Goal: Information Seeking & Learning: Learn about a topic

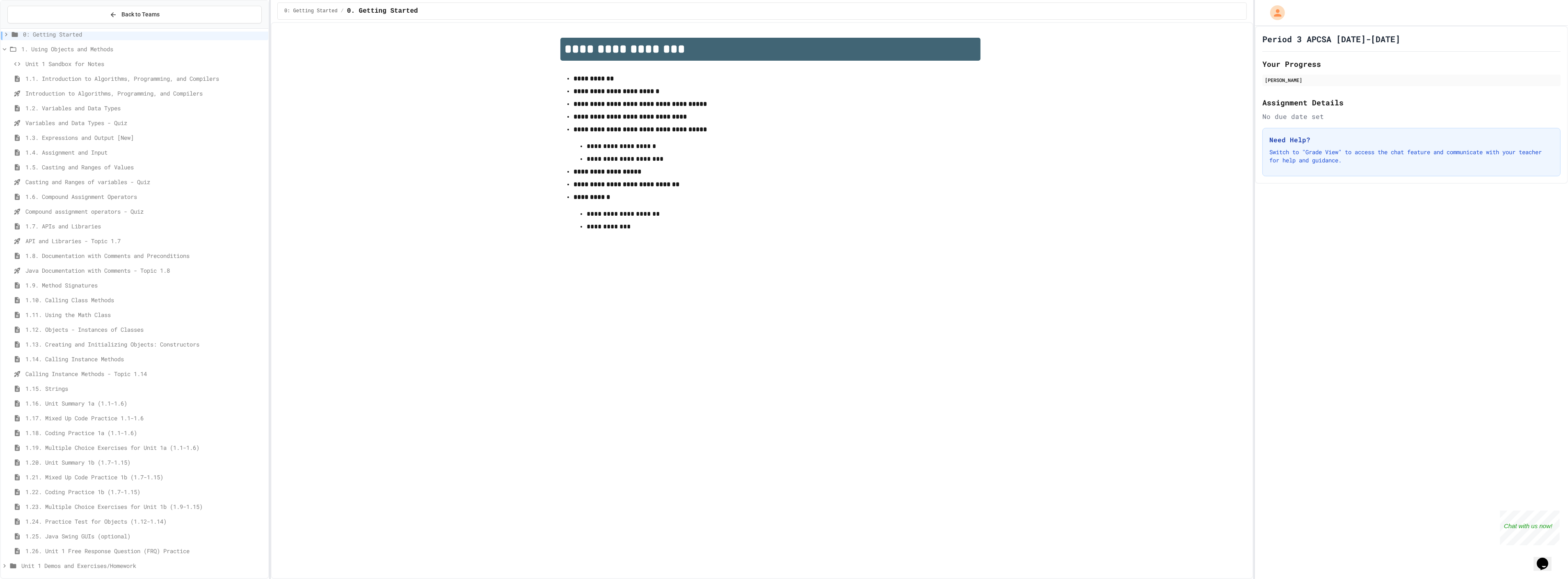
scroll to position [9, 0]
click at [25, 567] on div "Unit 1 Demos and Exercises/Homework" at bounding box center [134, 564] width 267 height 12
click at [27, 55] on span "1. Using Objects and Methods" at bounding box center [143, 56] width 243 height 9
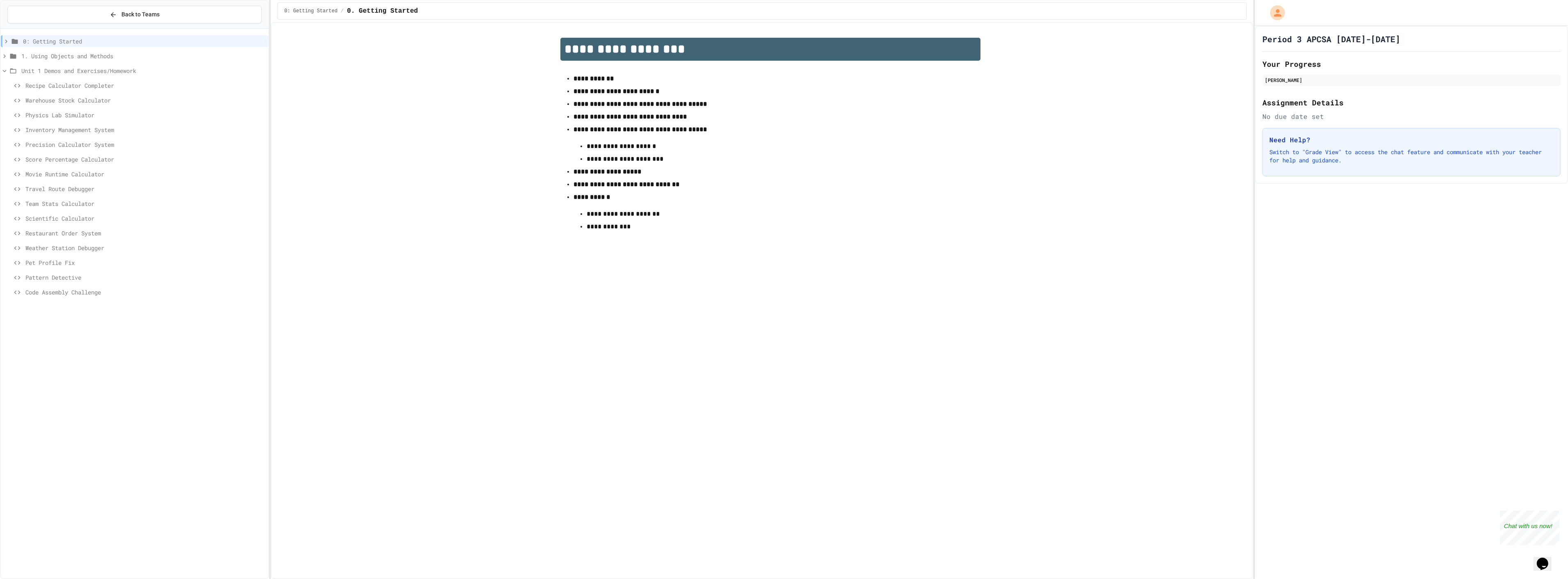
click at [24, 70] on span "Unit 1 Demos and Exercises/Homework" at bounding box center [143, 71] width 243 height 9
click at [665, 345] on div "**********" at bounding box center [762, 300] width 982 height 556
click at [470, 251] on div "**********" at bounding box center [762, 140] width 968 height 221
drag, startPoint x: 454, startPoint y: 243, endPoint x: 136, endPoint y: 19, distance: 389.0
click at [136, 19] on button "Back to Teams" at bounding box center [135, 14] width 254 height 18
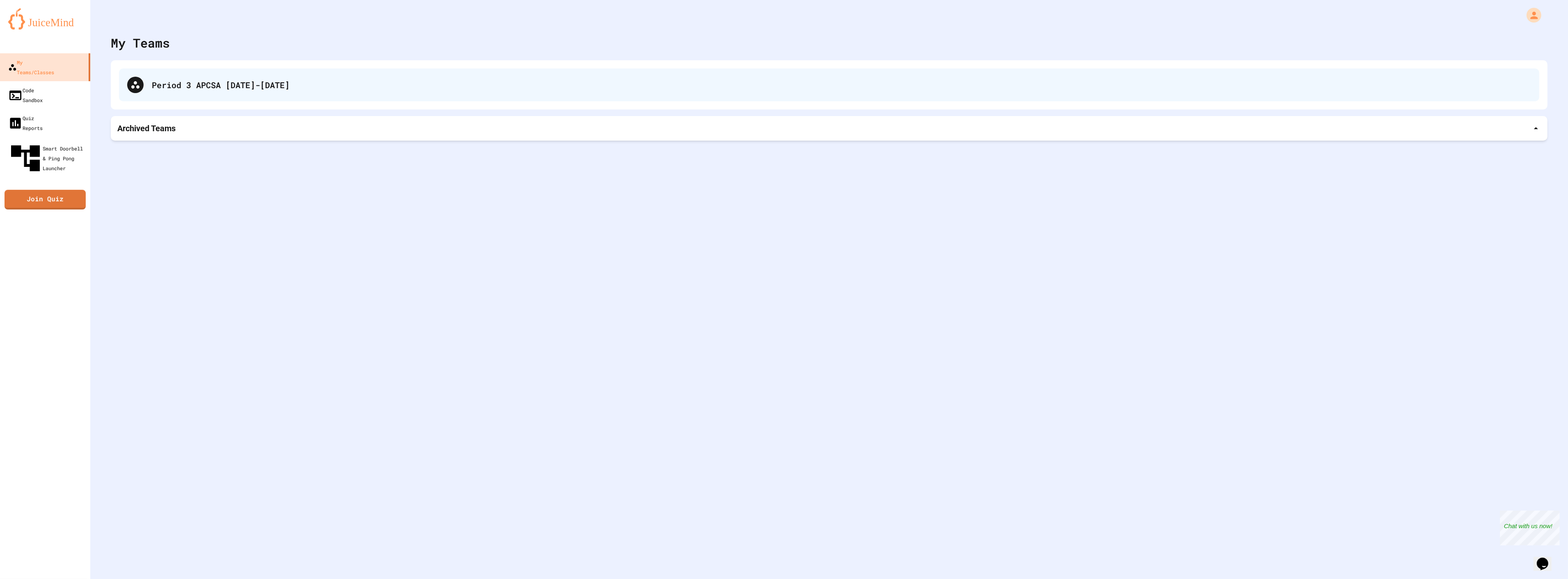
click at [169, 88] on div "Period 3 APCSA [DATE]-[DATE]" at bounding box center [841, 85] width 1379 height 12
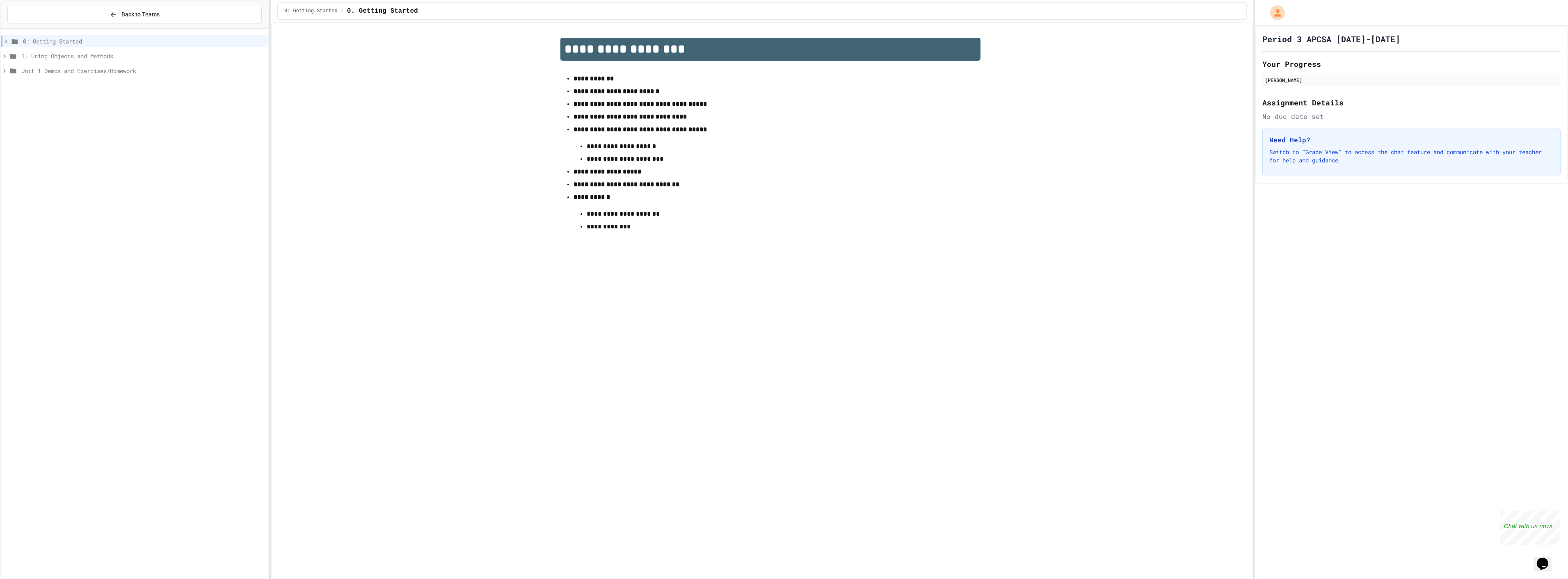
click at [94, 60] on span "1. Using Objects and Methods" at bounding box center [143, 56] width 243 height 9
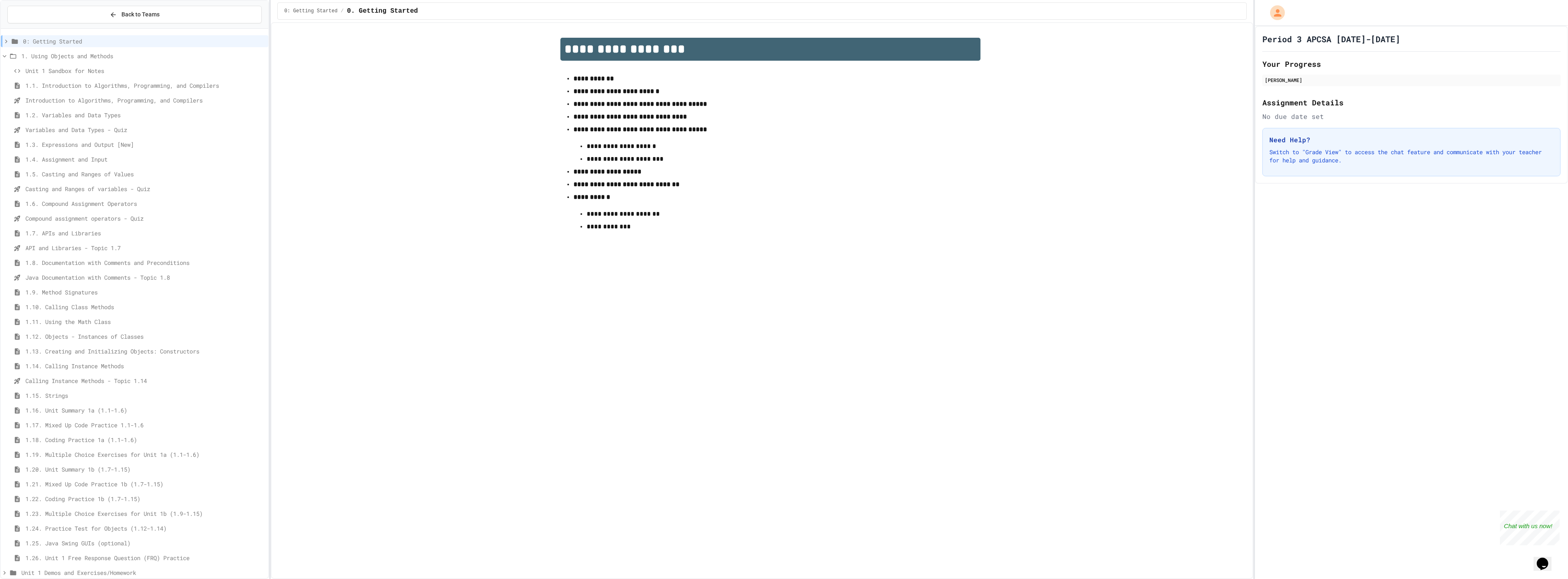
click at [105, 58] on span "1. Using Objects and Methods" at bounding box center [143, 56] width 243 height 9
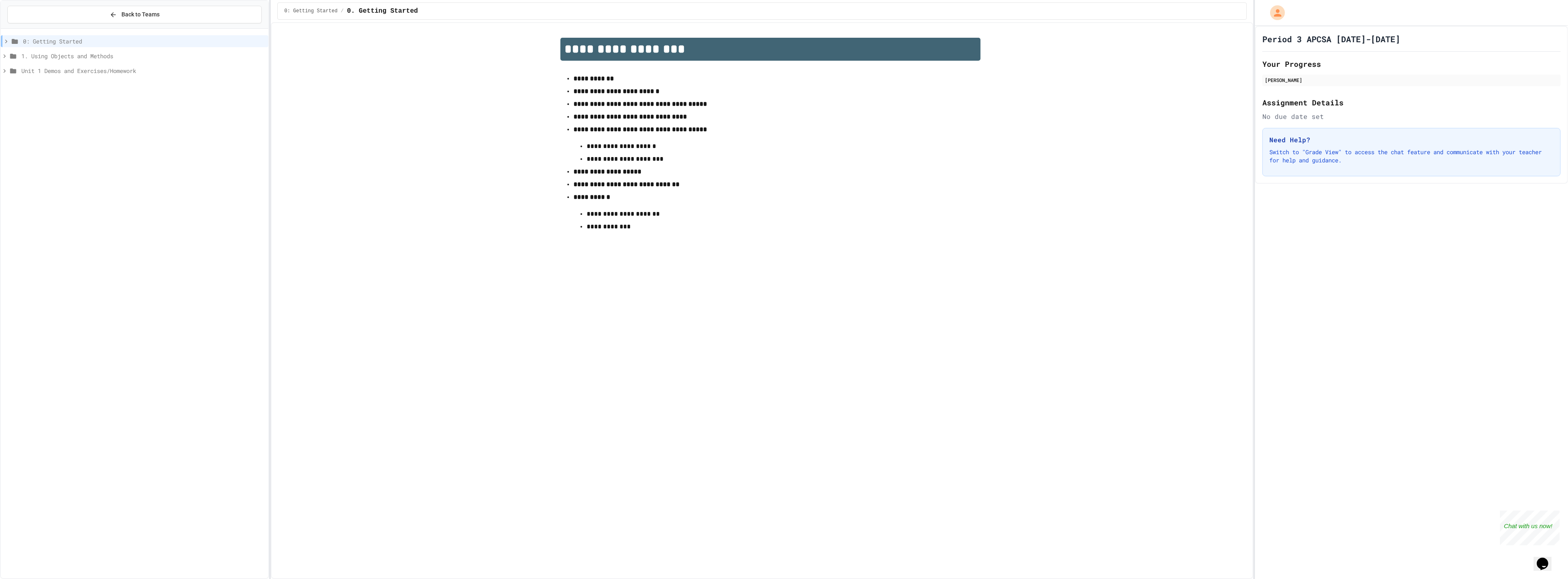
click at [97, 75] on div "Unit 1 Demos and Exercises/Homework" at bounding box center [134, 71] width 267 height 12
drag, startPoint x: 137, startPoint y: 141, endPoint x: 131, endPoint y: 162, distance: 21.8
click at [131, 161] on div "0: Getting Started 1. Using Objects and Methods Unit 1 Demos and Exercises/Home…" at bounding box center [134, 304] width 267 height 544
drag, startPoint x: 131, startPoint y: 162, endPoint x: 79, endPoint y: 147, distance: 54.1
click at [79, 147] on div "0: Getting Started 1. Using Objects and Methods Unit 1 Demos and Exercises/Home…" at bounding box center [134, 304] width 267 height 544
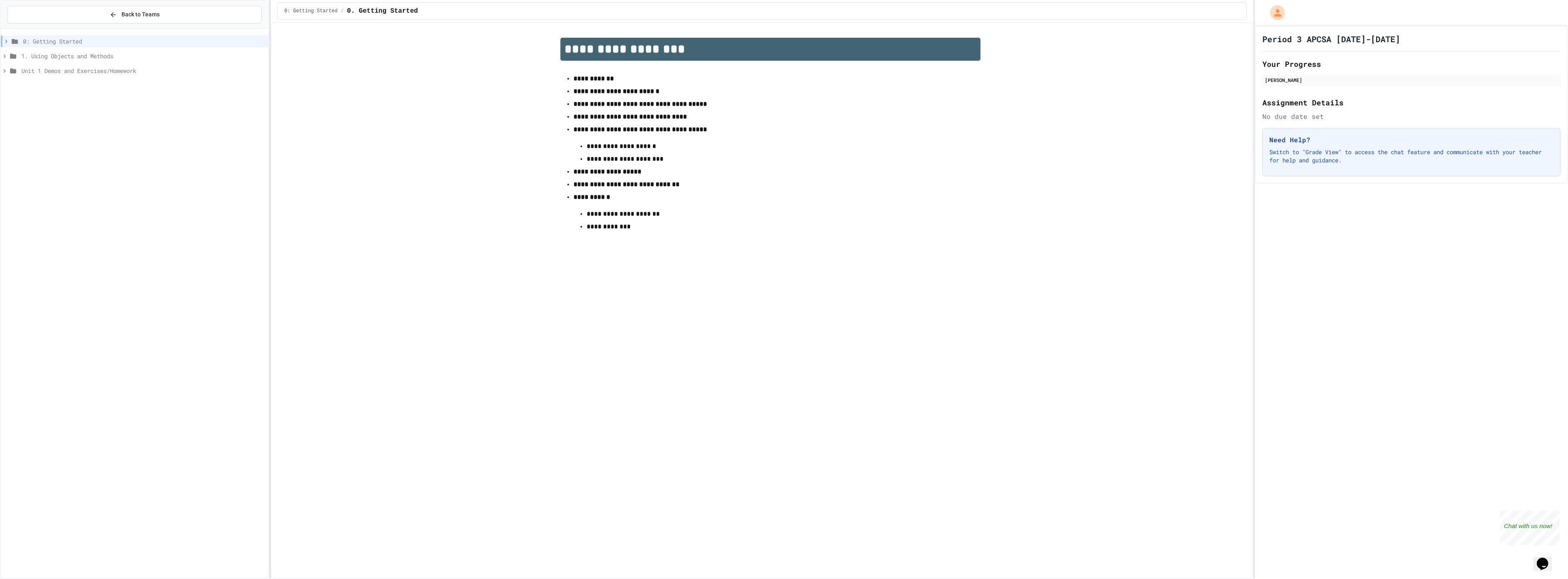
click at [156, 77] on div "Unit 1 Demos and Exercises/Homework" at bounding box center [134, 72] width 267 height 15
click at [135, 69] on span "Unit 1 Demos and Exercises/Homework" at bounding box center [143, 71] width 243 height 9
click at [46, 73] on span "Unit 1 Demos and Exercises/Homework" at bounding box center [143, 71] width 243 height 9
click at [50, 71] on span "Unit 1 Demos and Exercises/Homework" at bounding box center [143, 71] width 243 height 9
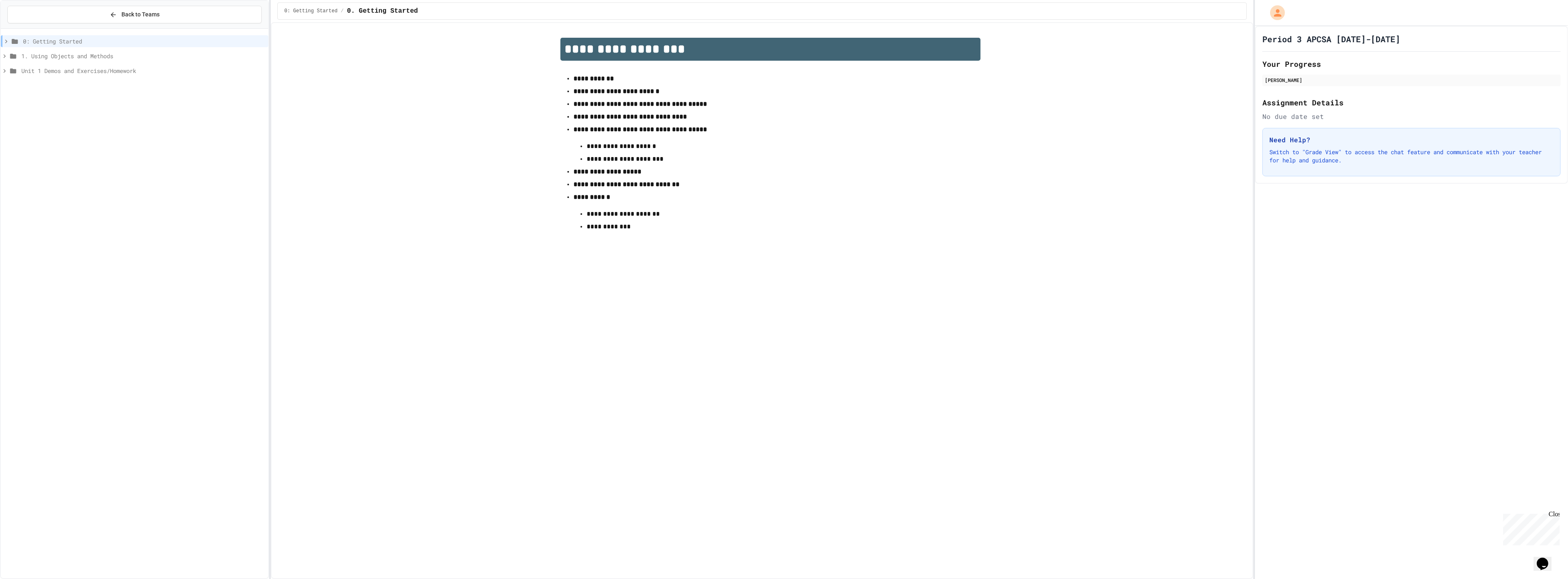
click at [103, 54] on span "1. Using Objects and Methods" at bounding box center [143, 56] width 243 height 9
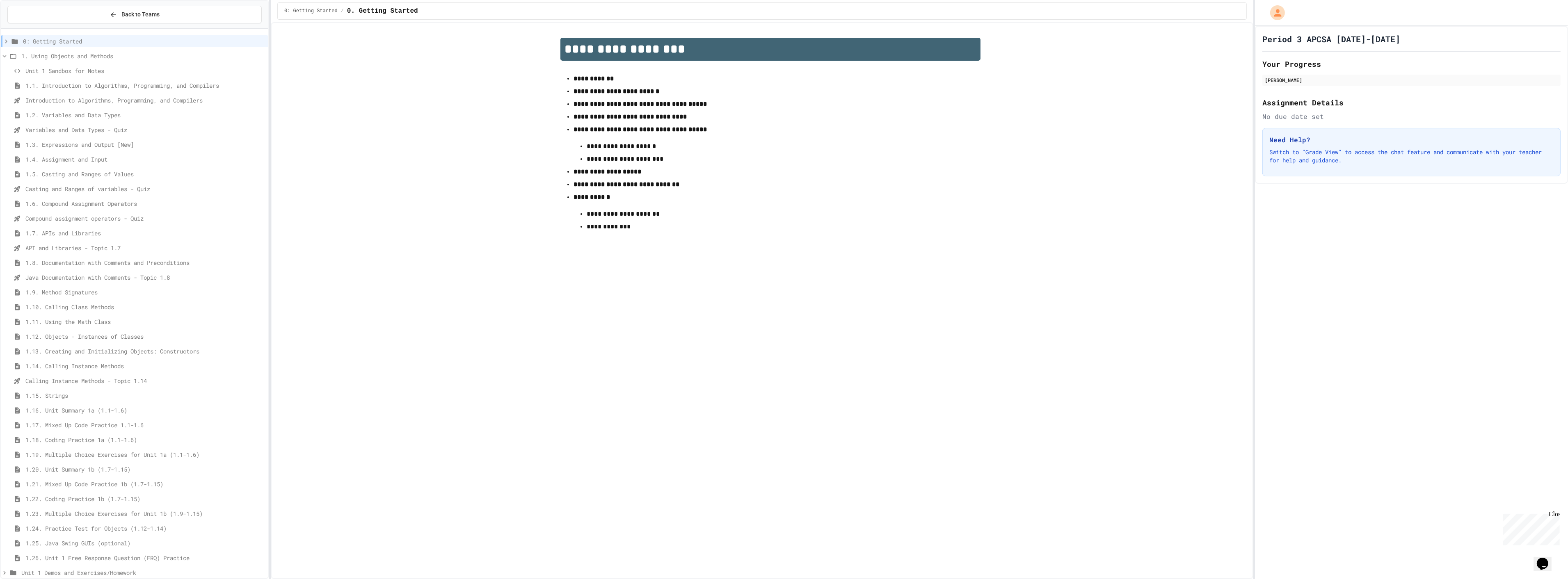
click at [99, 72] on span "Unit 1 Sandbox for Notes" at bounding box center [145, 71] width 240 height 9
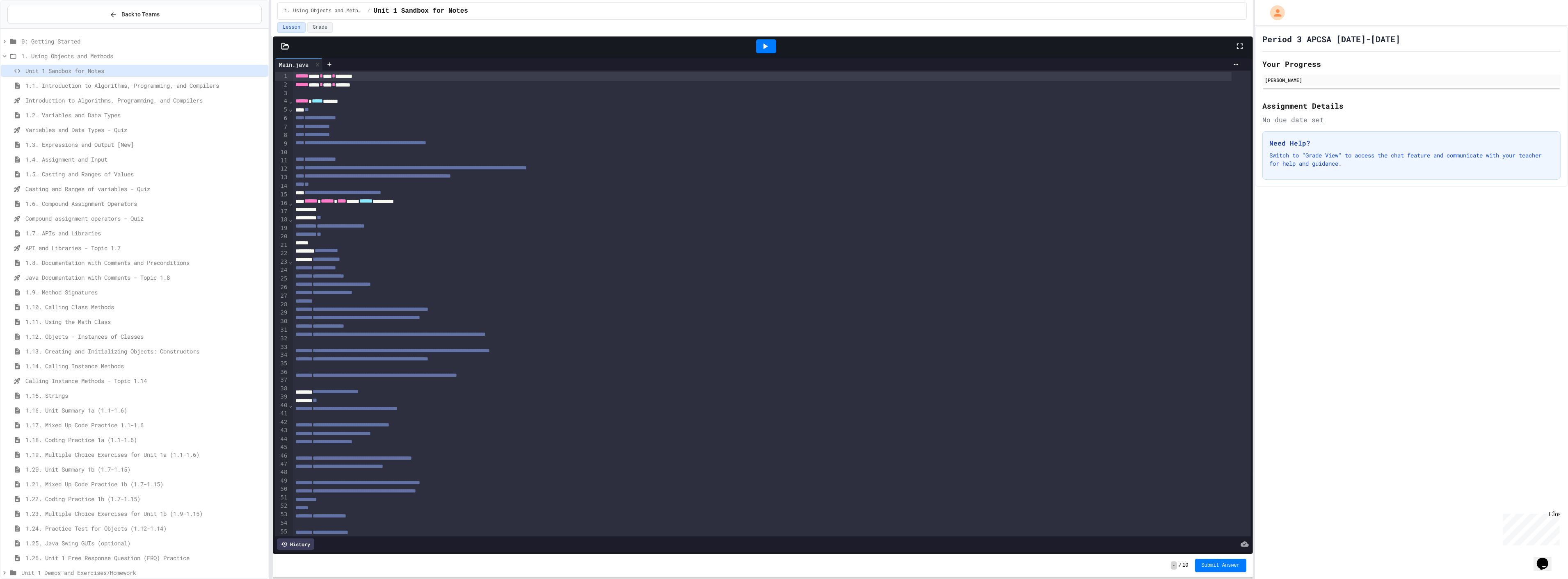
click at [58, 57] on span "1. Using Objects and Methods" at bounding box center [143, 56] width 243 height 9
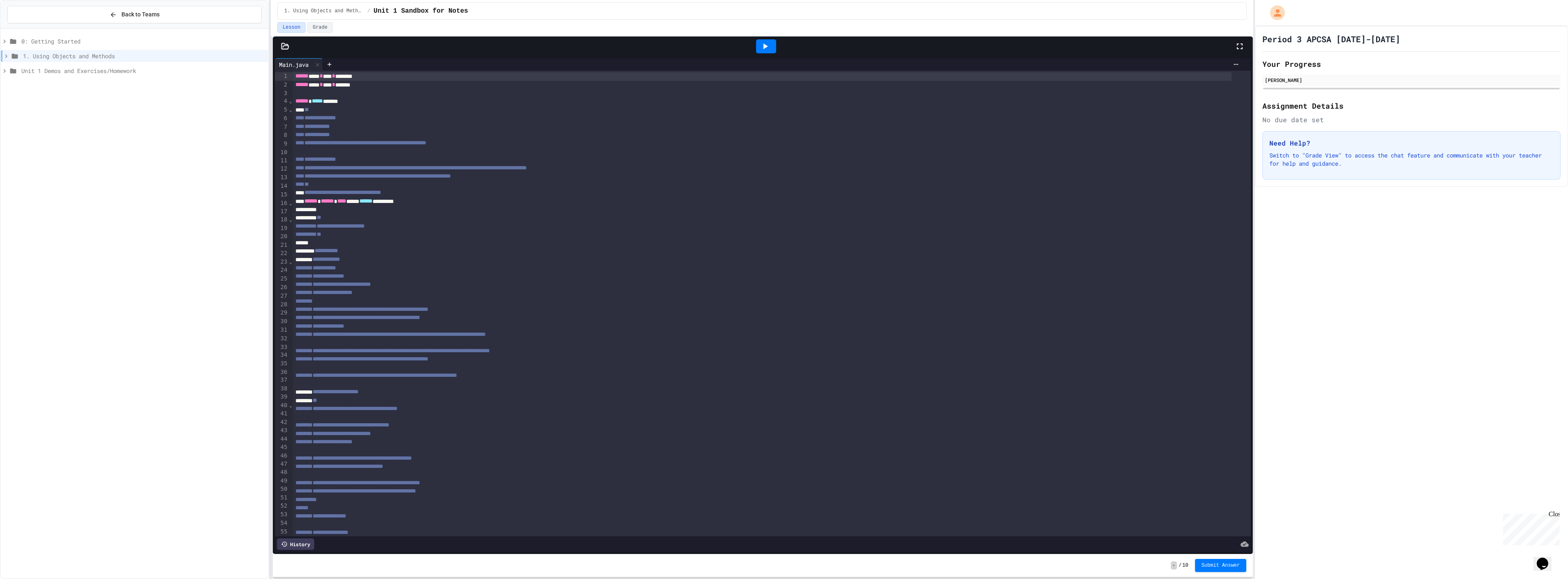
click at [52, 40] on span "0: Getting Started" at bounding box center [143, 41] width 243 height 9
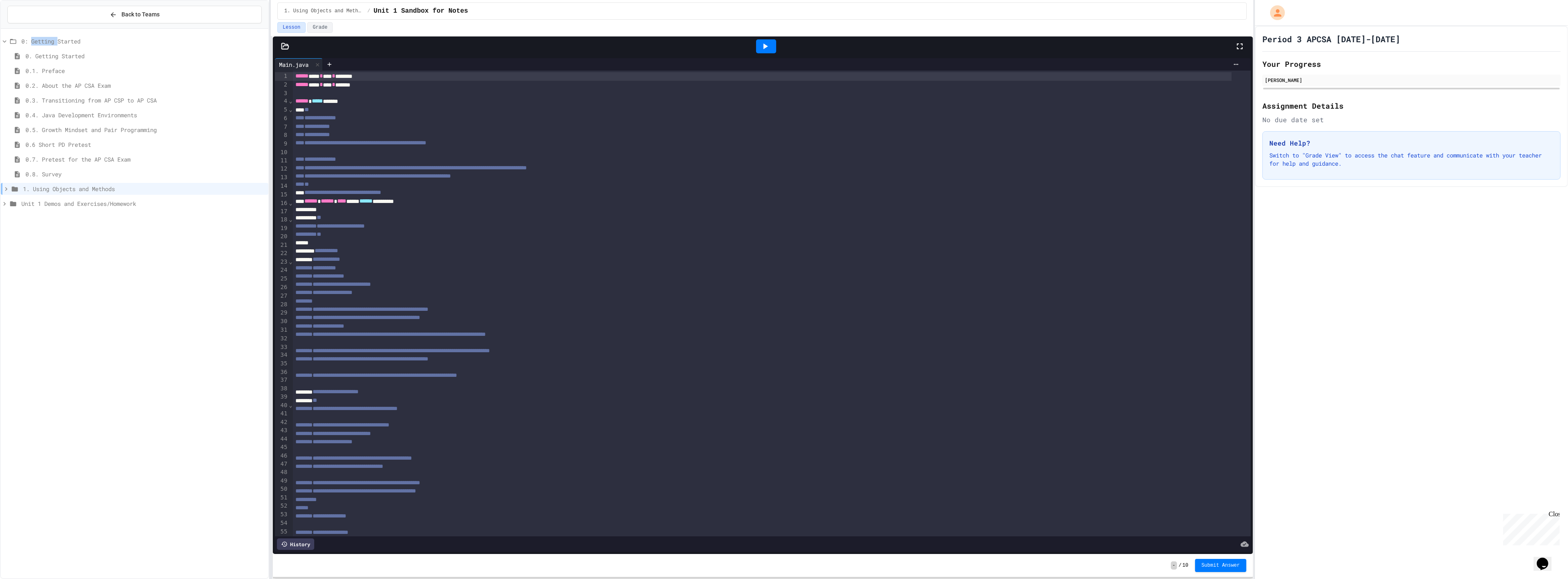
click at [52, 40] on span "0: Getting Started" at bounding box center [143, 41] width 243 height 9
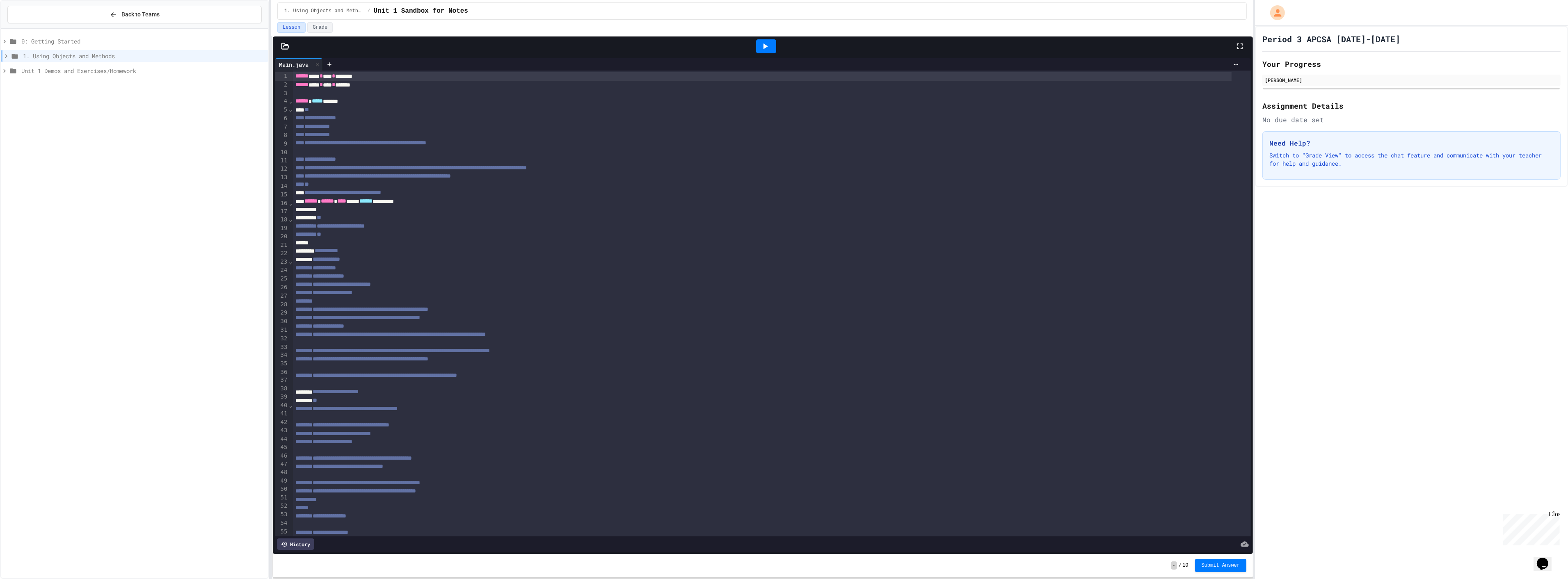
click at [58, 77] on div "Unit 1 Demos and Exercises/Homework" at bounding box center [134, 72] width 267 height 15
click at [62, 74] on span "Unit 1 Demos and Exercises/Homework" at bounding box center [143, 71] width 243 height 9
click at [40, 40] on span "0: Getting Started" at bounding box center [143, 41] width 243 height 9
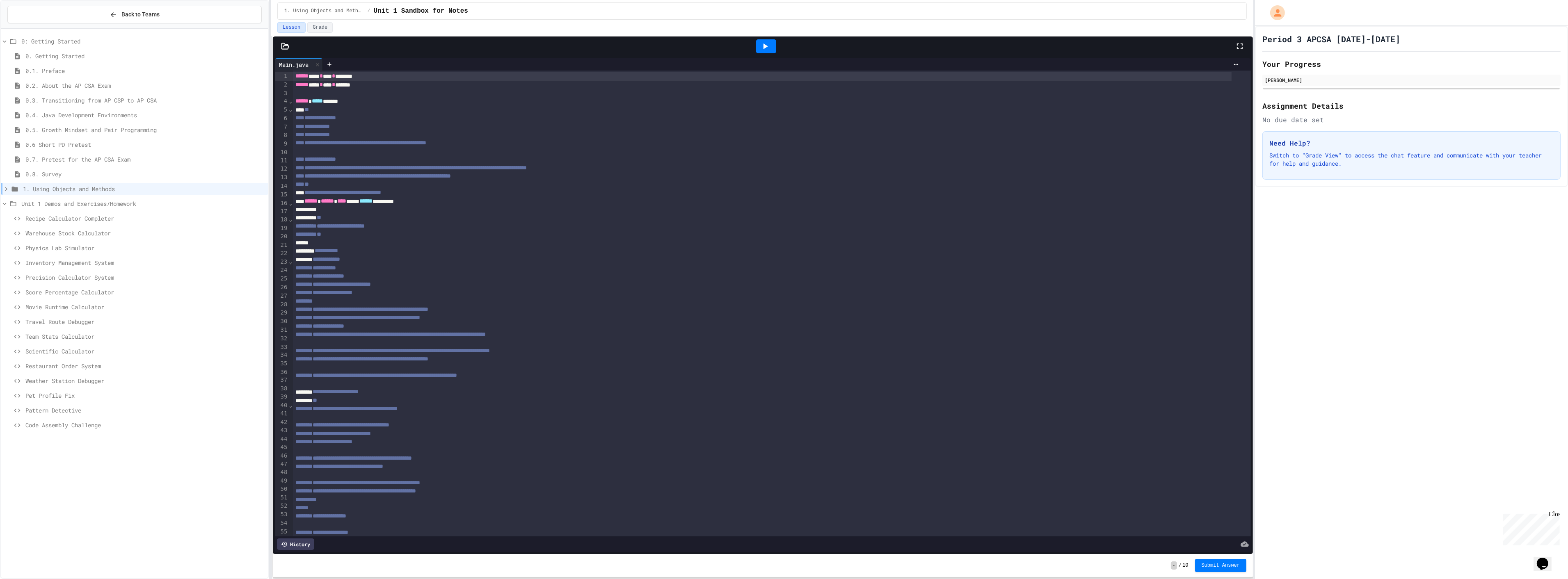
click at [40, 40] on span "0: Getting Started" at bounding box center [143, 41] width 243 height 9
click at [1227, 209] on div at bounding box center [762, 209] width 939 height 8
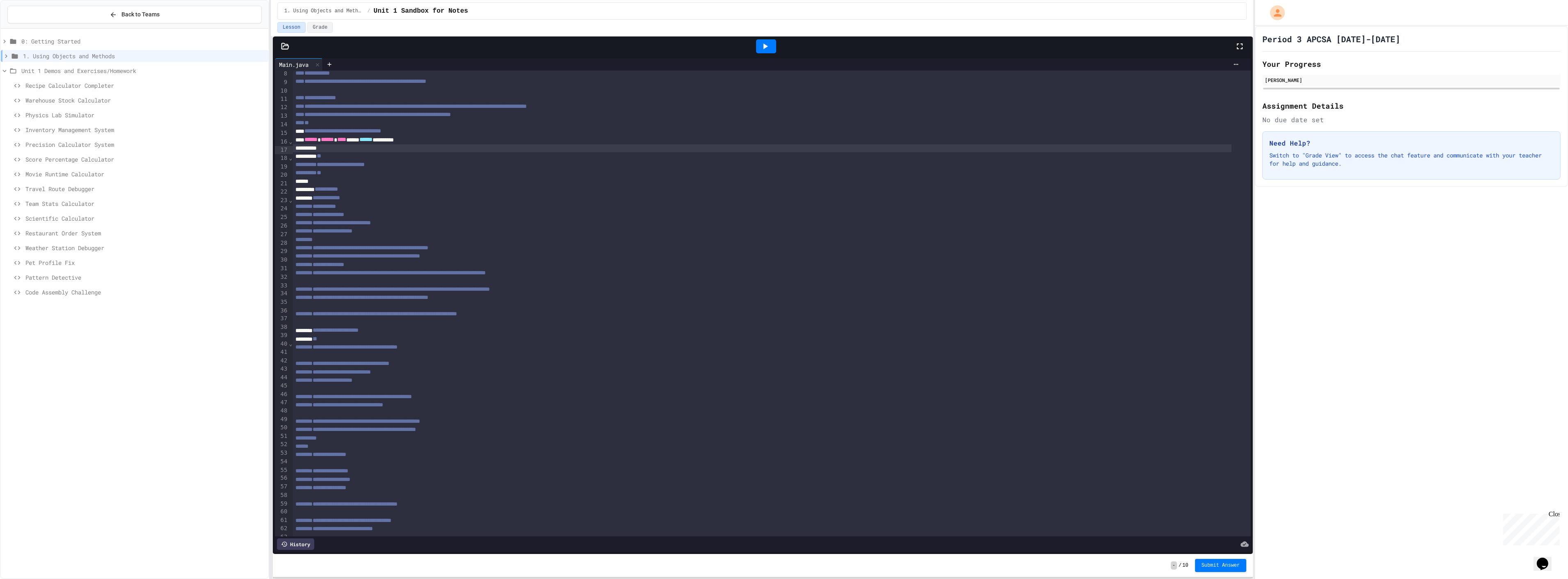
scroll to position [46, 0]
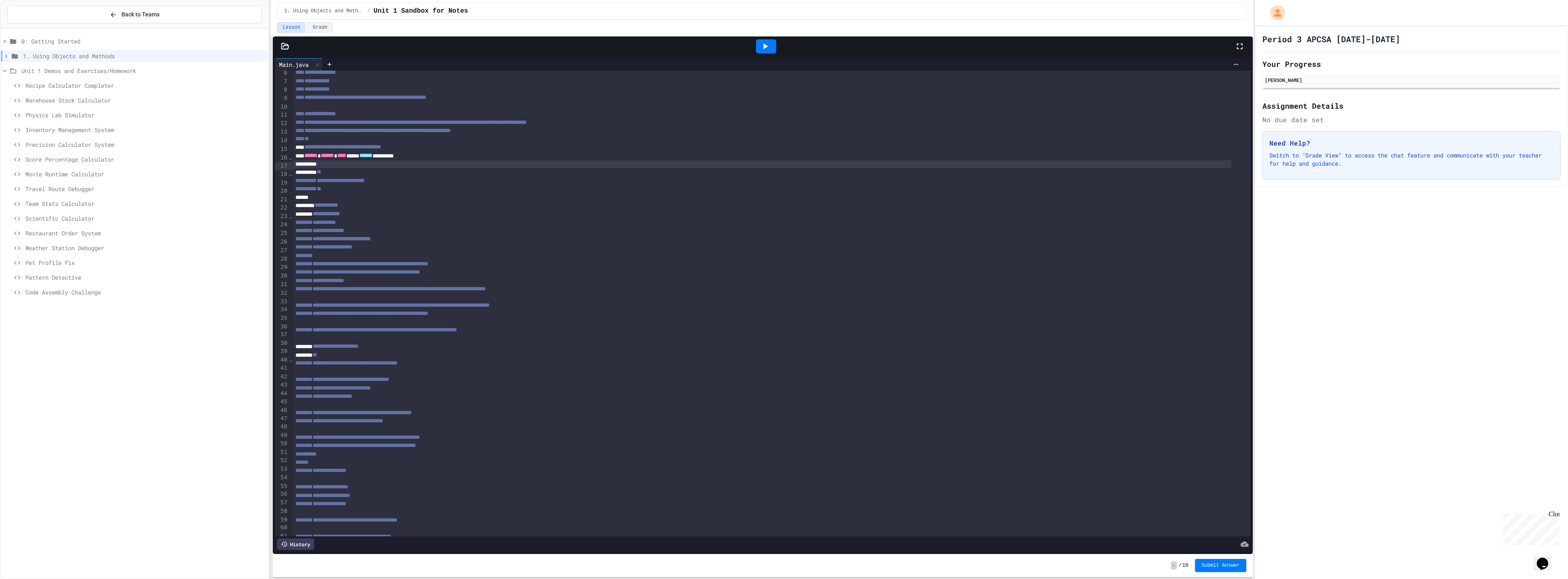
click at [64, 54] on span "1. Using Objects and Methods" at bounding box center [144, 56] width 242 height 9
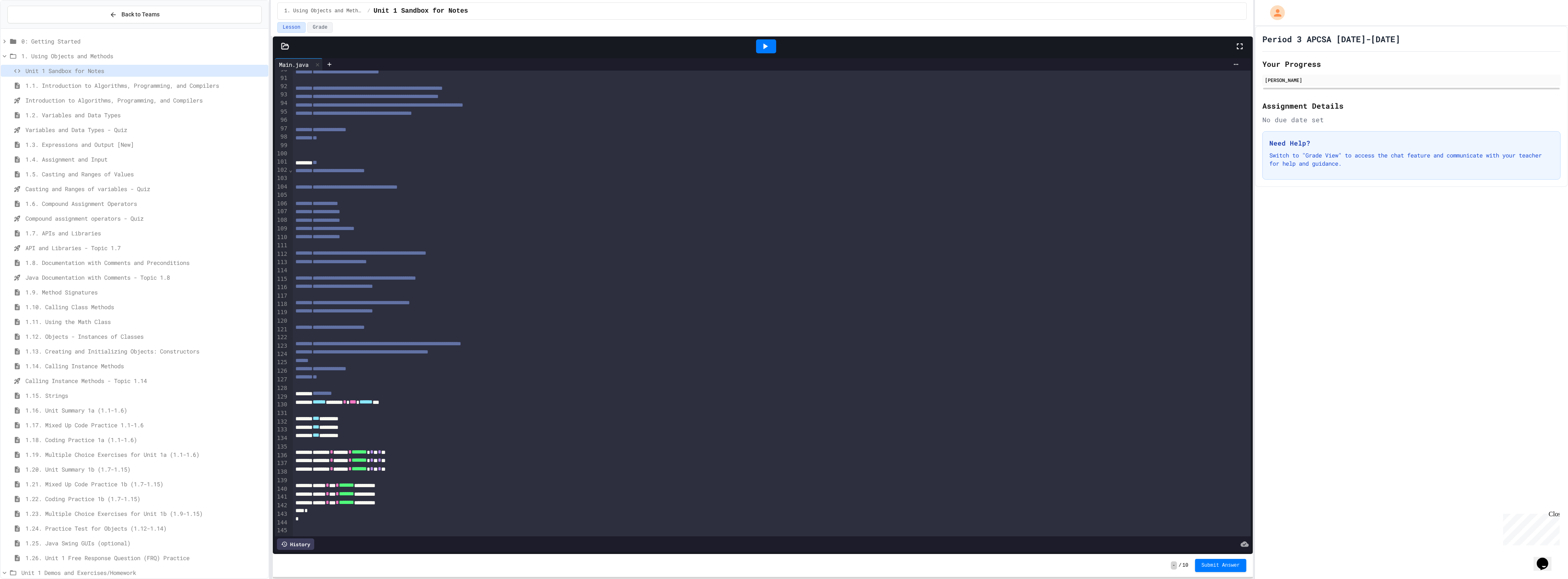
scroll to position [769, 0]
click at [319, 400] on span "******" at bounding box center [320, 401] width 13 height 5
click at [771, 33] on div "Lesson Grade" at bounding box center [762, 29] width 982 height 14
click at [762, 42] on icon at bounding box center [765, 46] width 10 height 10
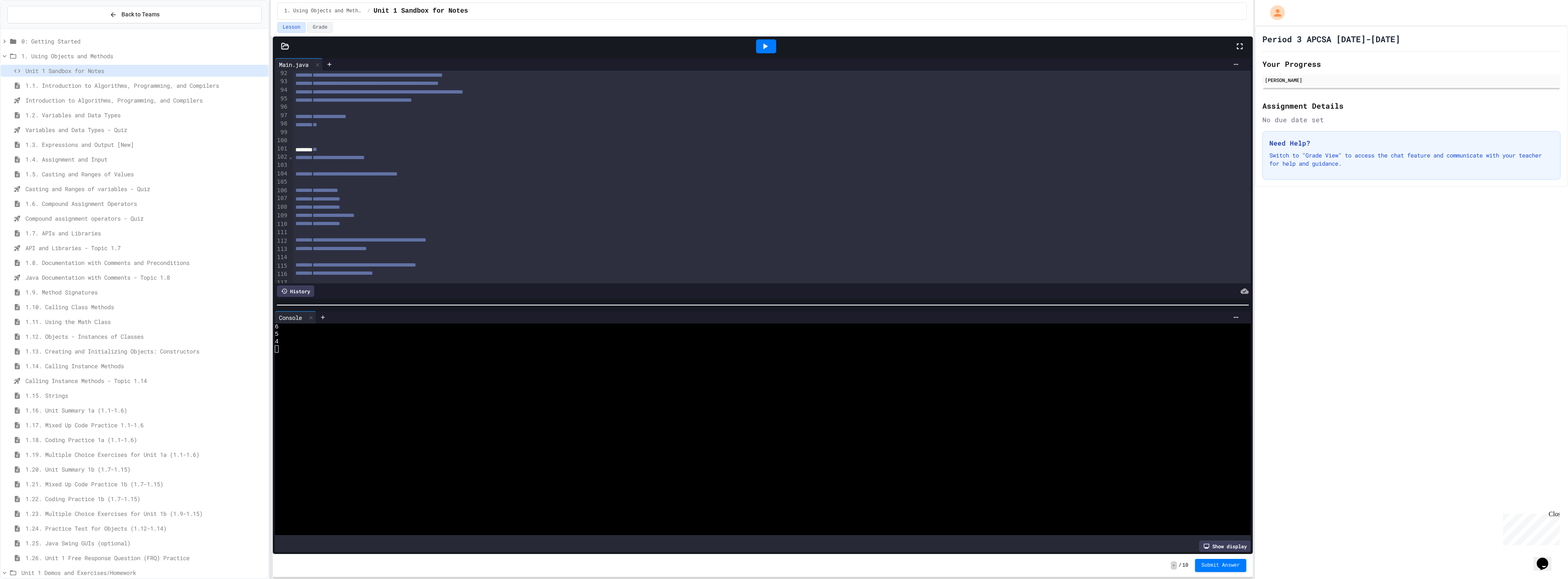
click at [766, 54] on div at bounding box center [766, 46] width 20 height 14
click at [763, 46] on div "Stop" at bounding box center [766, 46] width 38 height 16
click at [763, 46] on icon at bounding box center [765, 46] width 10 height 10
click at [761, 47] on icon at bounding box center [765, 46] width 10 height 10
click at [761, 47] on icon at bounding box center [757, 46] width 10 height 10
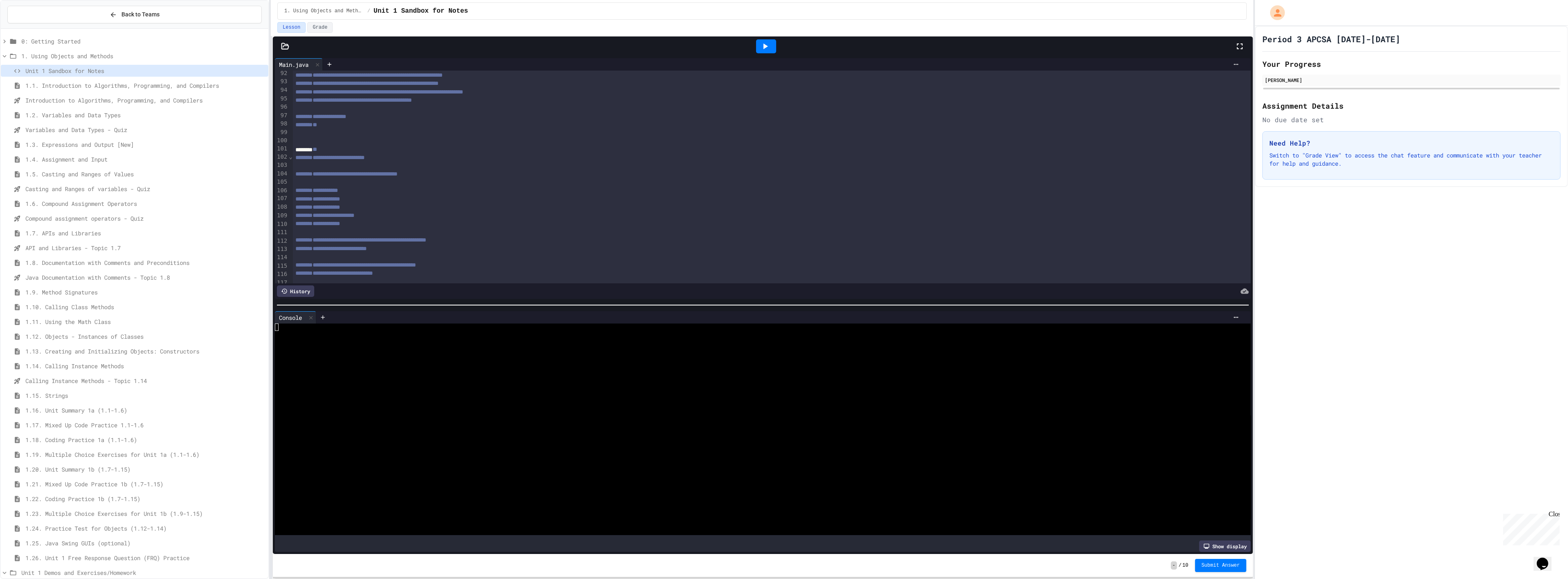
click at [761, 47] on icon at bounding box center [765, 46] width 10 height 10
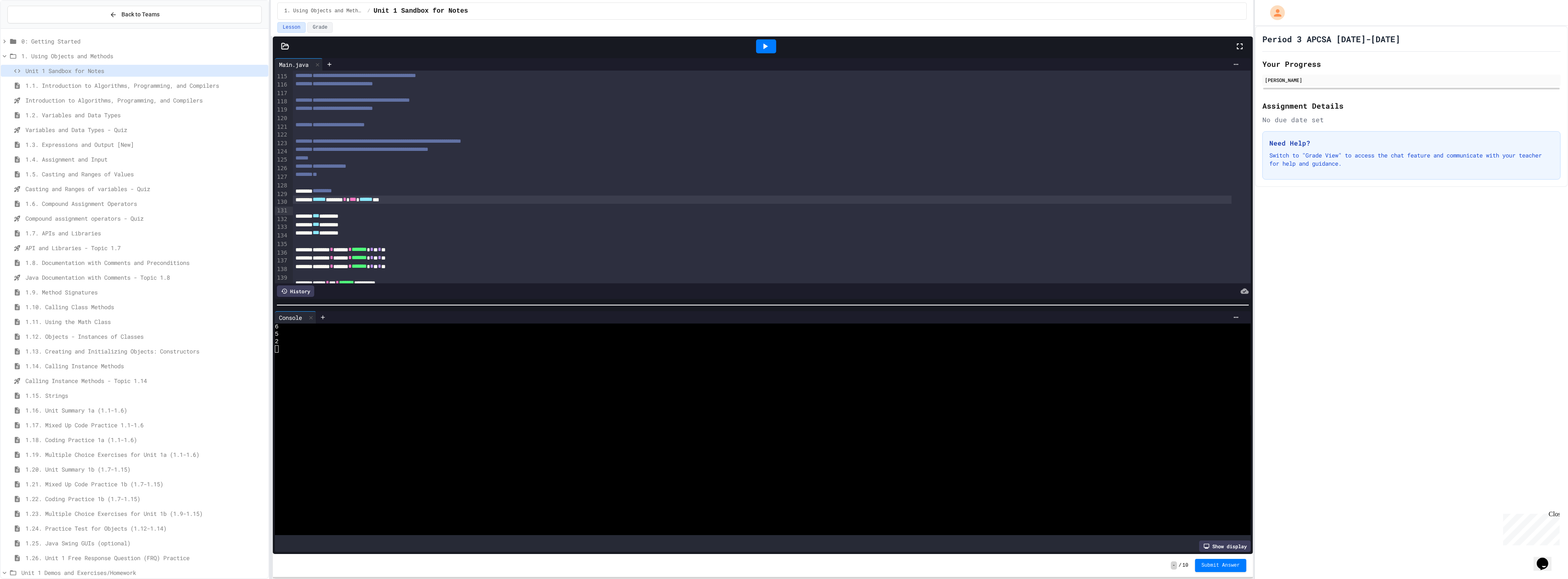
scroll to position [1019, 0]
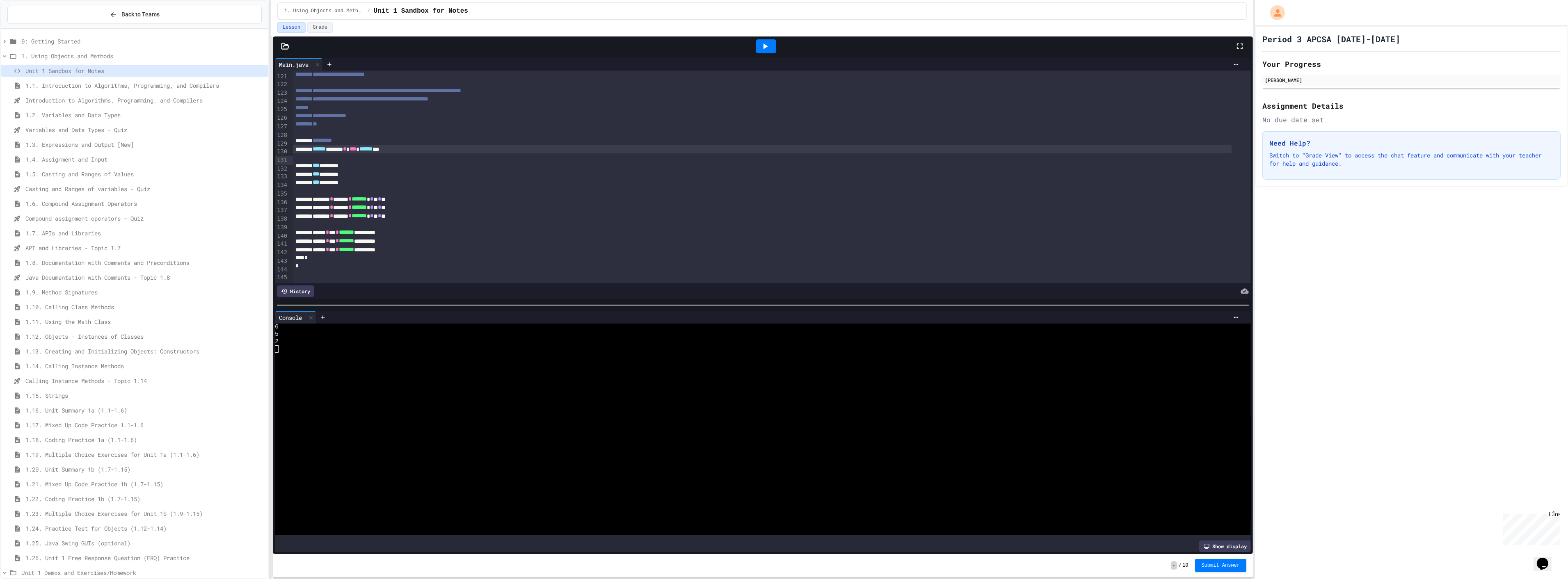
click at [318, 151] on div "****** ****** * *** ****** ***" at bounding box center [762, 150] width 939 height 9
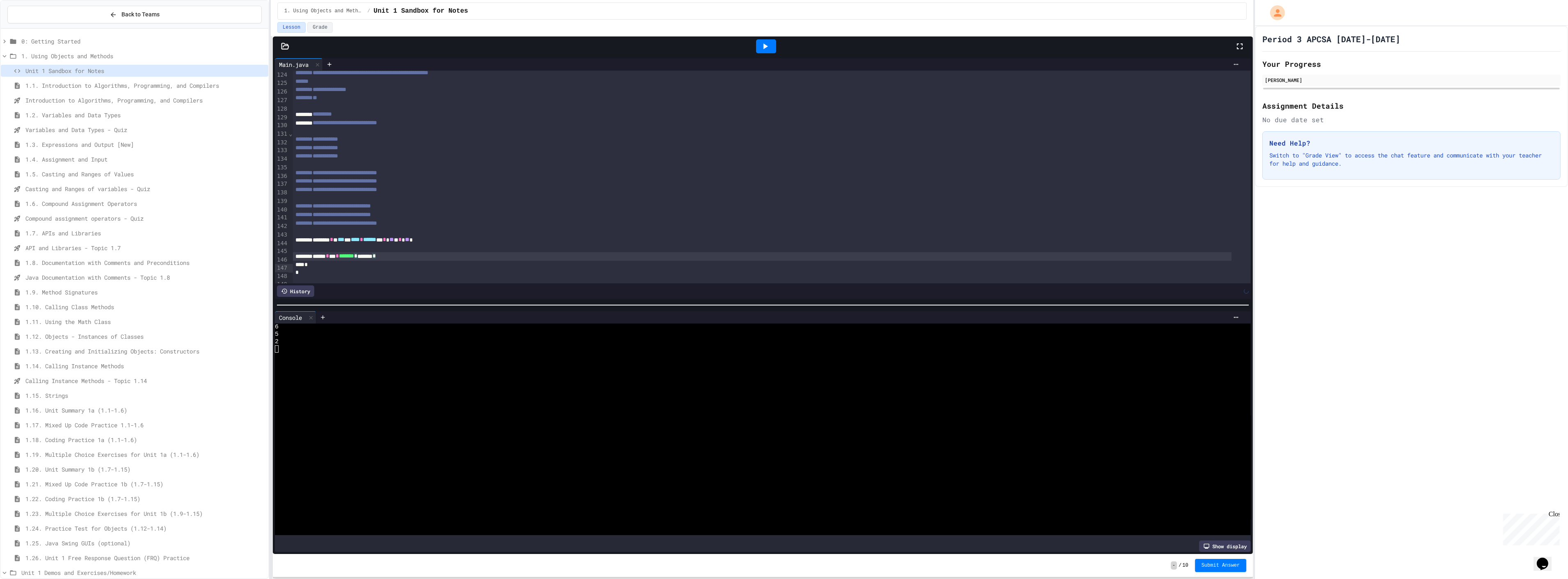
scroll to position [1044, 0]
click at [764, 47] on icon at bounding box center [765, 46] width 4 height 5
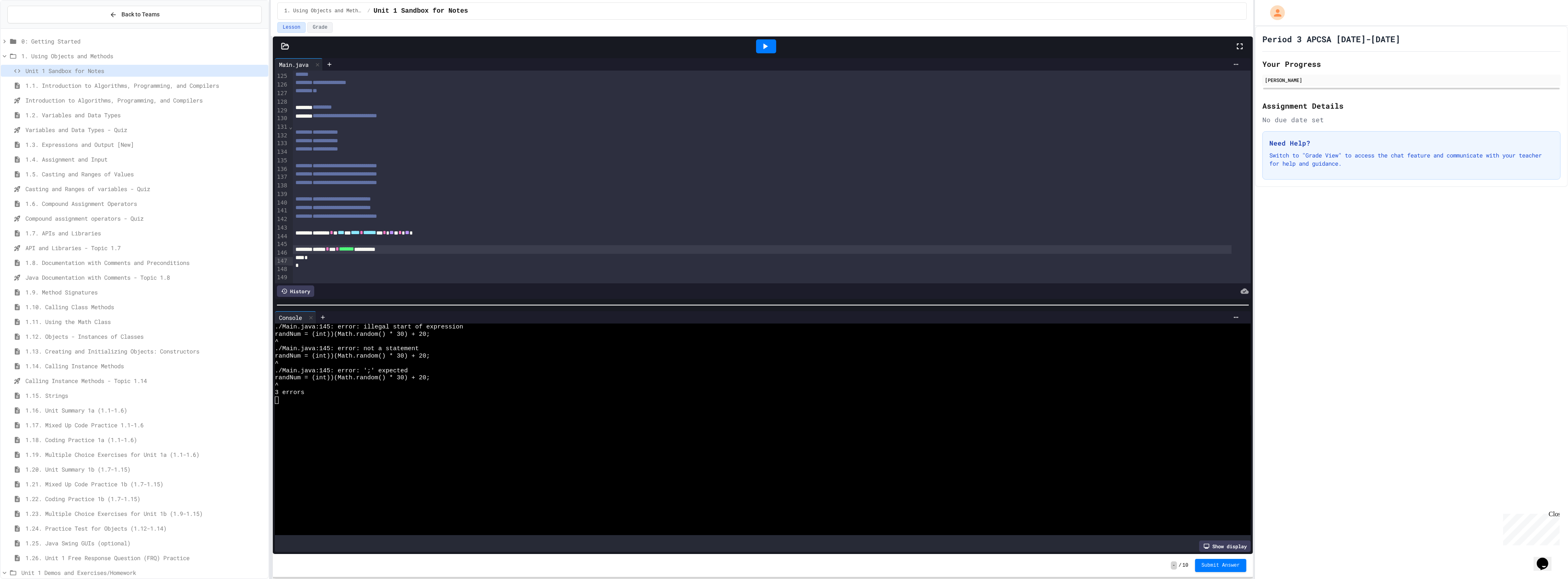
click at [369, 237] on div "******* * * *** *** **** * ****** ** * ** * * ** *" at bounding box center [762, 233] width 939 height 9
click at [765, 50] on icon at bounding box center [765, 46] width 10 height 10
click at [351, 235] on span "*" at bounding box center [349, 232] width 3 height 5
click at [761, 46] on icon at bounding box center [765, 46] width 10 height 10
click at [377, 235] on span "******" at bounding box center [371, 232] width 13 height 5
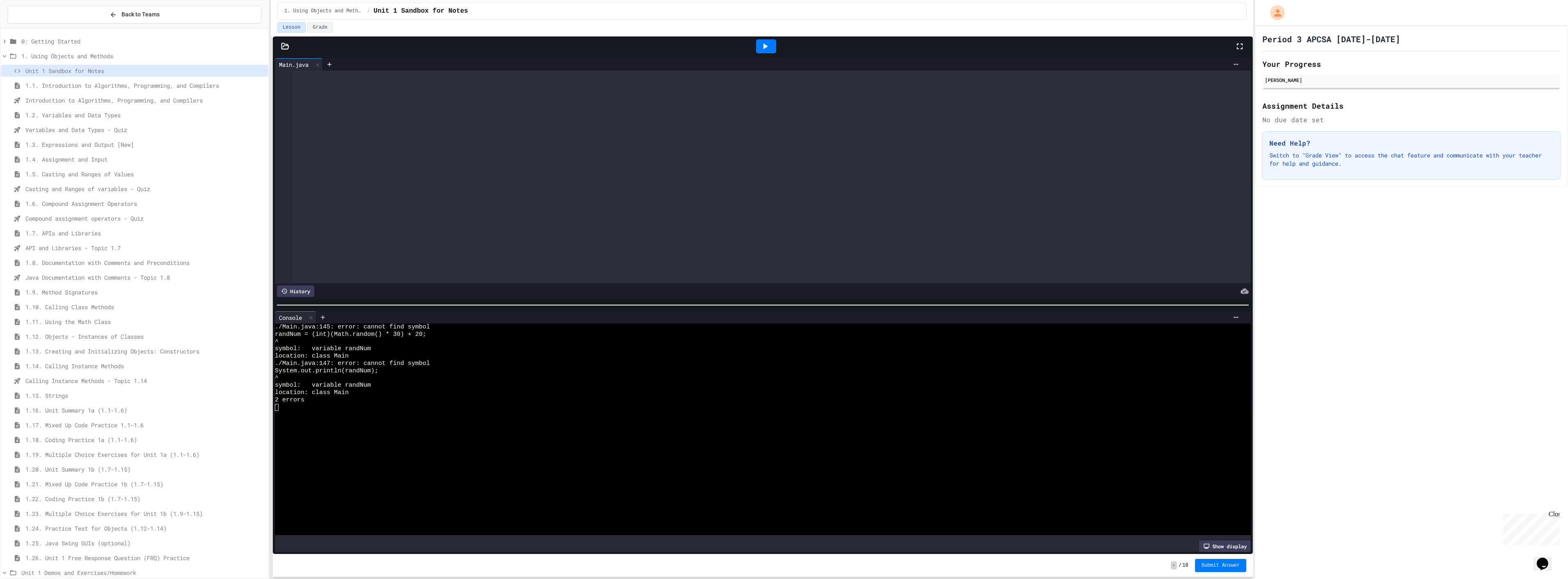
scroll to position [1052, 0]
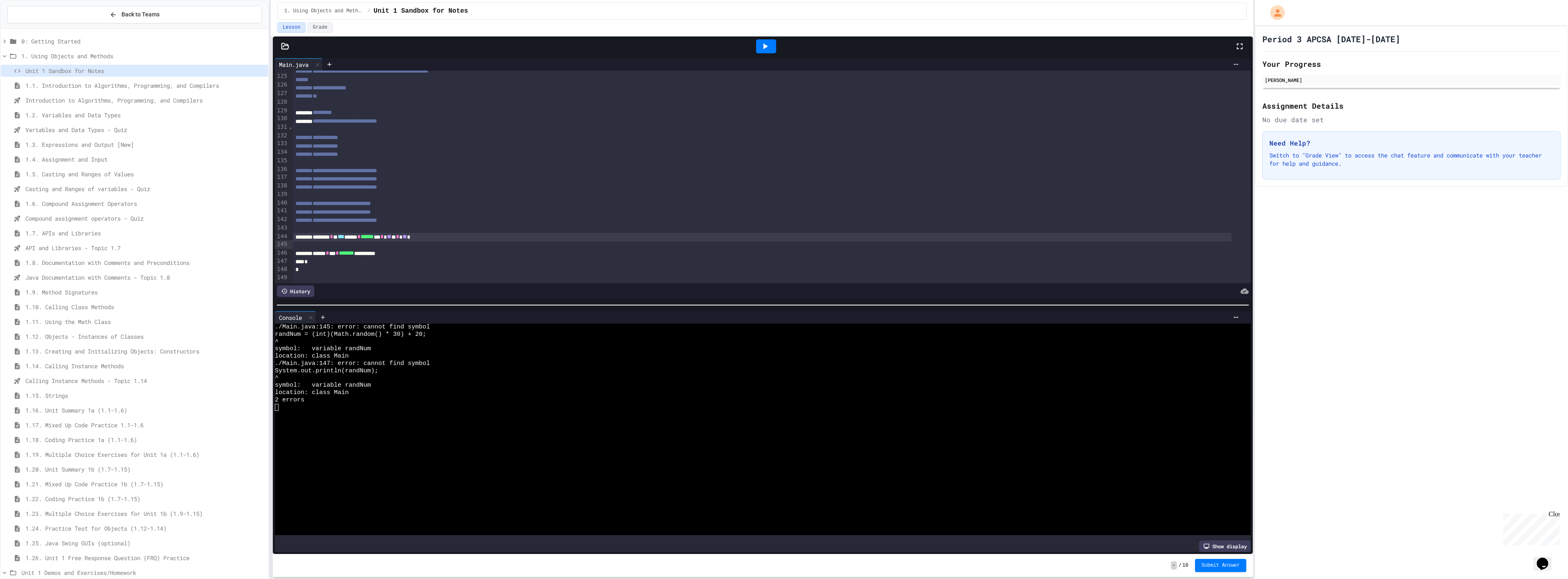
click at [447, 235] on div "******* * * *** ****** * ****** ** * ** * * ** *" at bounding box center [762, 237] width 939 height 9
click at [320, 238] on div "******* * * *** ****** * ****** ** * ** * * ** *" at bounding box center [762, 237] width 939 height 9
click at [766, 43] on icon at bounding box center [765, 46] width 10 height 10
click at [326, 234] on span "******" at bounding box center [320, 236] width 13 height 5
click at [777, 50] on div at bounding box center [766, 46] width 29 height 22
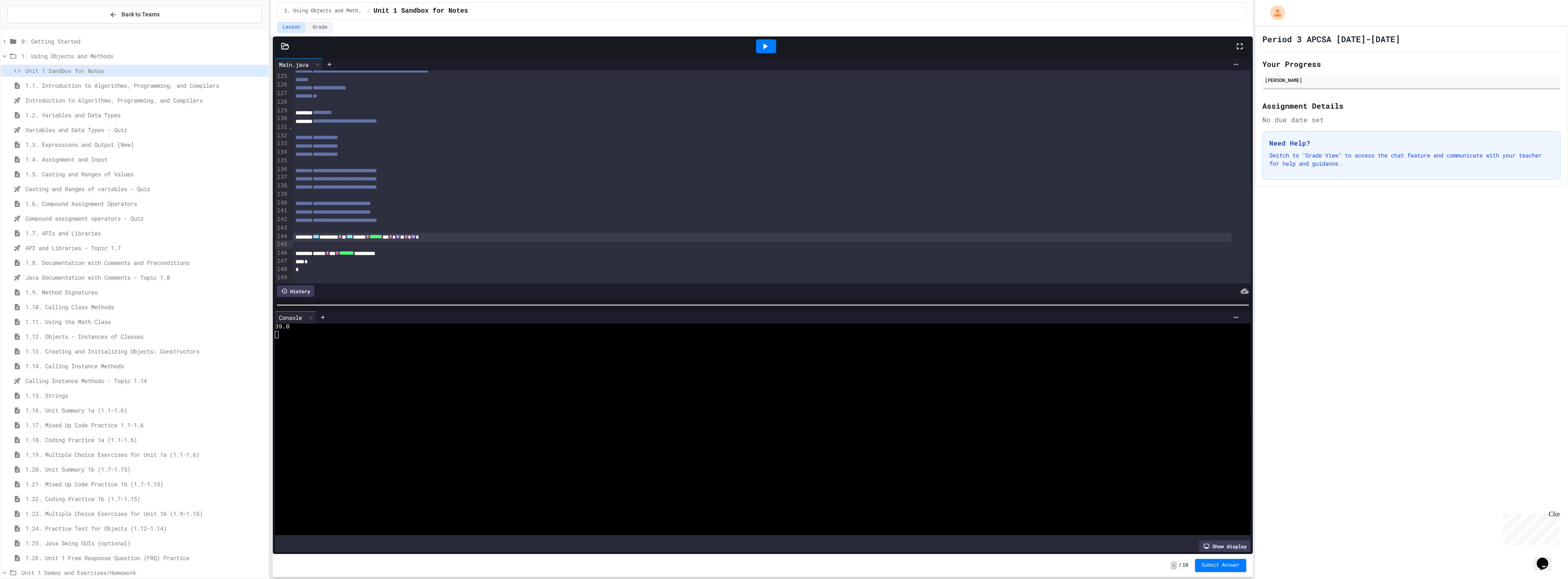
click at [774, 50] on div at bounding box center [766, 46] width 29 height 22
click at [765, 49] on icon at bounding box center [765, 46] width 10 height 10
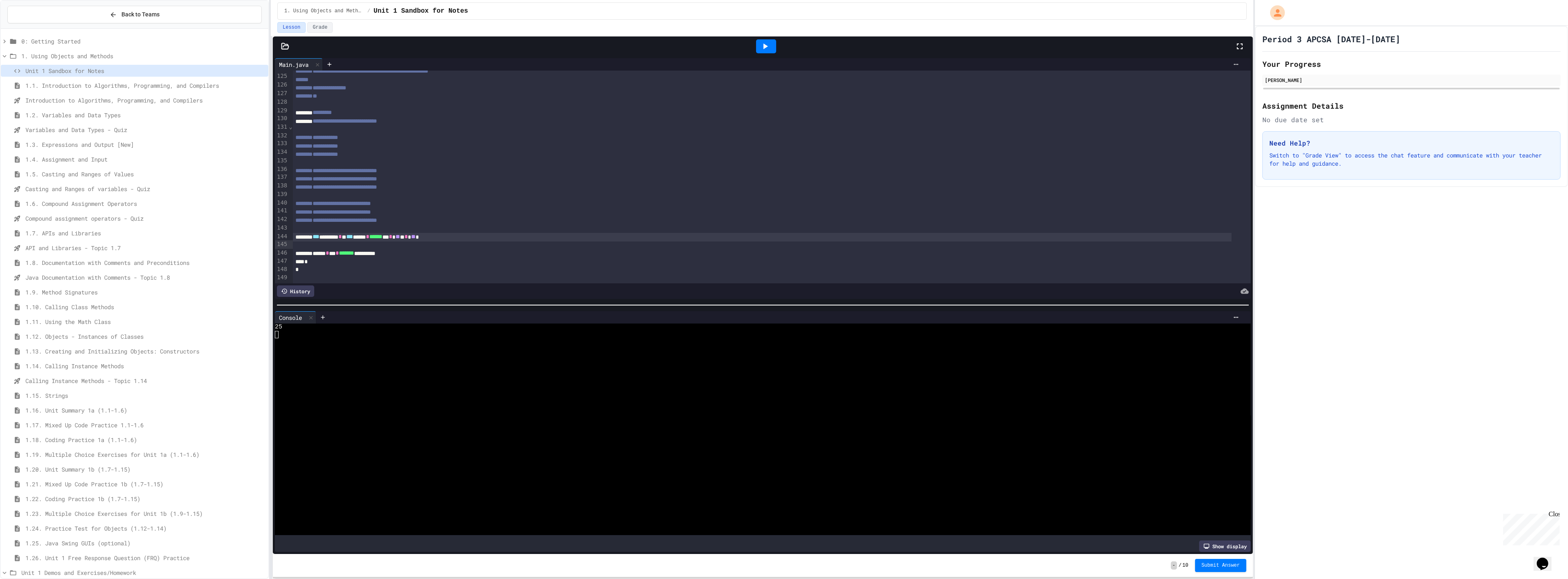
click at [766, 57] on div at bounding box center [766, 46] width 29 height 22
click at [319, 234] on span "***" at bounding box center [316, 236] width 7 height 5
click at [400, 229] on div at bounding box center [772, 228] width 958 height 8
click at [415, 227] on div at bounding box center [772, 228] width 958 height 8
click at [382, 238] on span "******" at bounding box center [376, 236] width 13 height 5
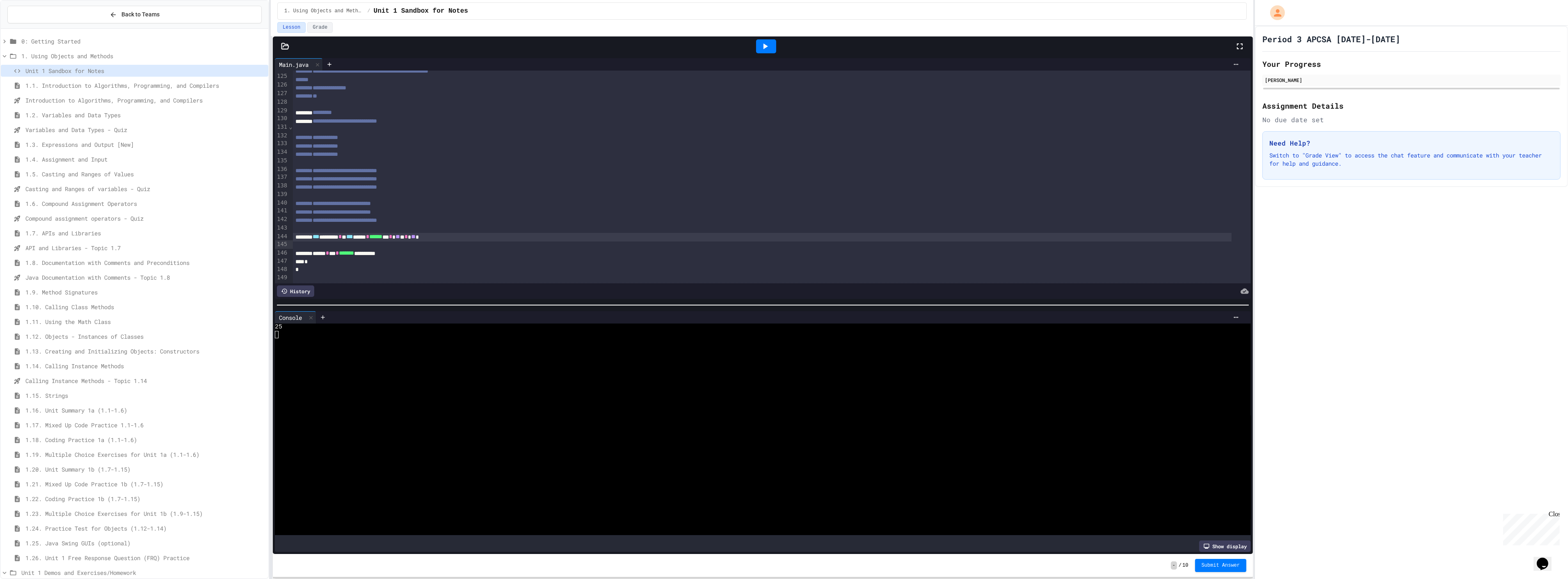
click at [392, 234] on span "*" at bounding box center [390, 236] width 3 height 5
click at [402, 234] on span "**" at bounding box center [400, 236] width 4 height 5
click at [420, 234] on span "**" at bounding box center [418, 236] width 4 height 5
click at [416, 234] on span "**" at bounding box center [413, 236] width 4 height 5
click at [771, 47] on div at bounding box center [766, 46] width 20 height 14
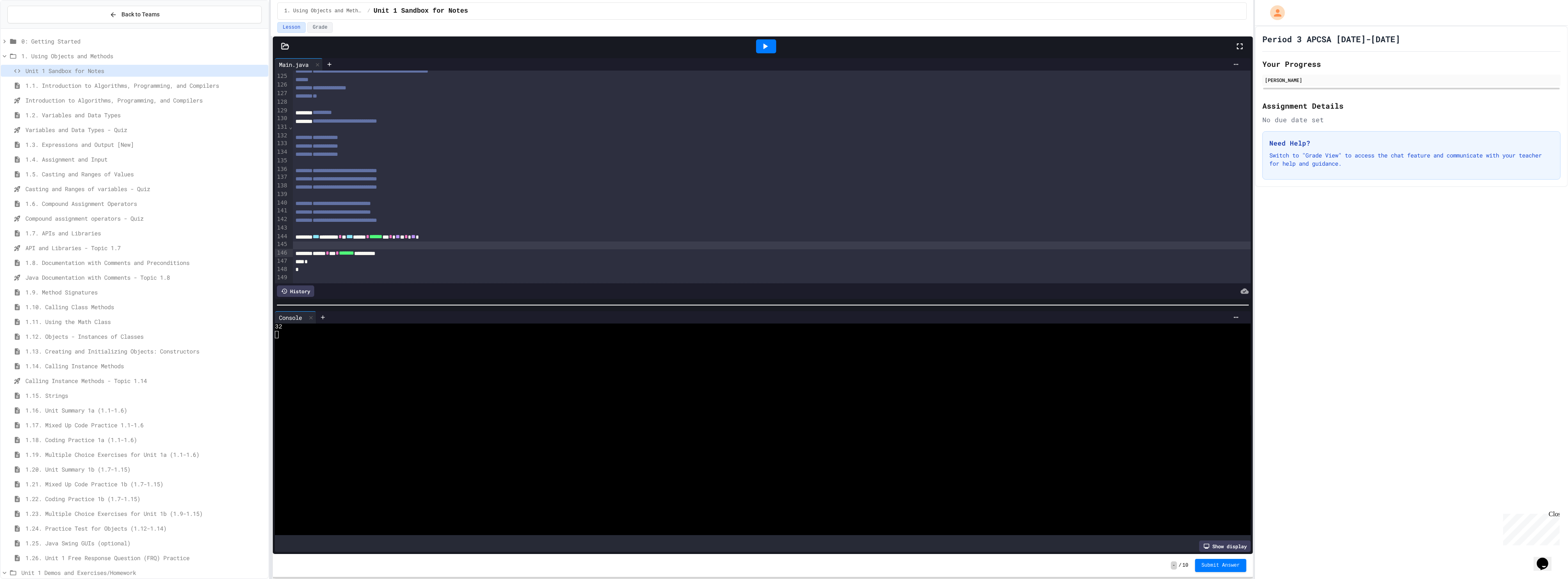
click at [437, 241] on div at bounding box center [772, 245] width 958 height 8
click at [400, 238] on span "**" at bounding box center [397, 236] width 4 height 5
click at [760, 45] on icon at bounding box center [765, 46] width 10 height 10
click at [763, 49] on icon at bounding box center [765, 46] width 10 height 10
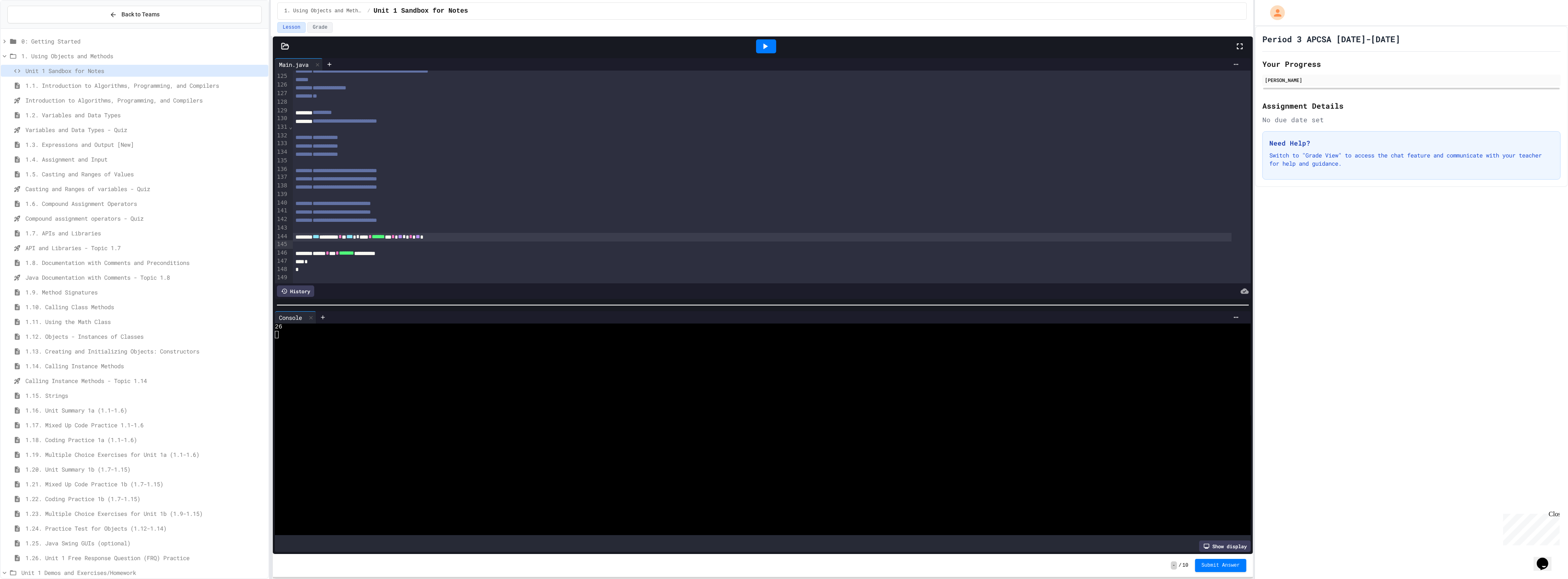
click at [763, 49] on icon at bounding box center [765, 46] width 10 height 10
click at [770, 50] on div at bounding box center [766, 46] width 20 height 14
click at [768, 43] on icon at bounding box center [765, 46] width 10 height 10
click at [762, 46] on icon at bounding box center [765, 46] width 10 height 10
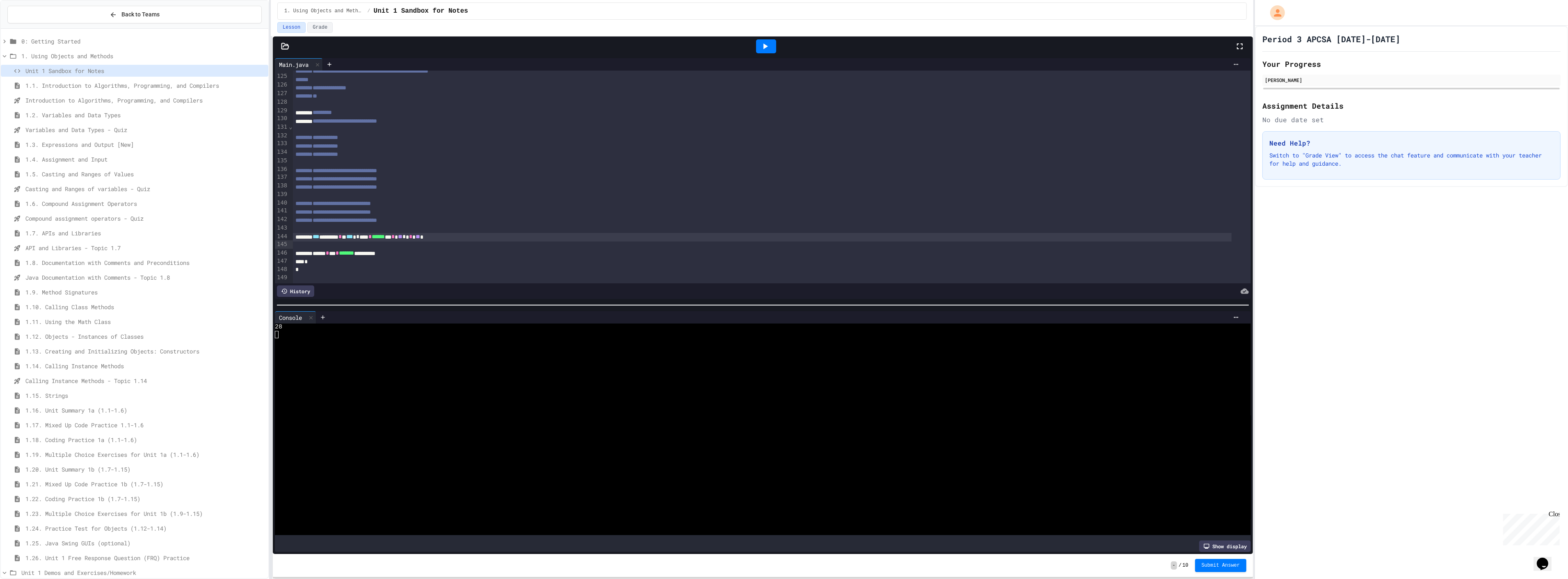
click at [762, 46] on icon at bounding box center [765, 46] width 10 height 10
click at [774, 52] on div at bounding box center [766, 46] width 29 height 22
click at [773, 43] on div at bounding box center [766, 46] width 20 height 14
click at [329, 224] on div at bounding box center [772, 228] width 958 height 8
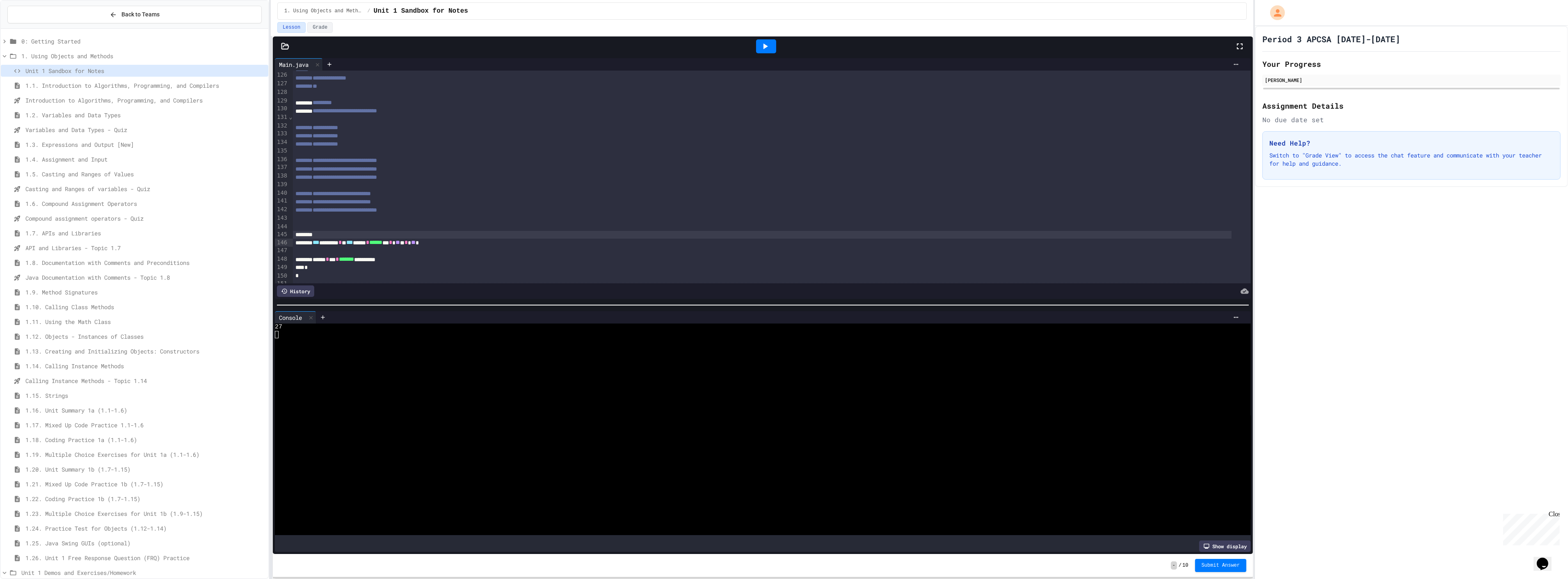
click at [348, 231] on div at bounding box center [772, 226] width 958 height 8
click at [351, 231] on div at bounding box center [772, 226] width 958 height 8
click at [323, 226] on div at bounding box center [762, 228] width 939 height 8
